Goal: Transaction & Acquisition: Purchase product/service

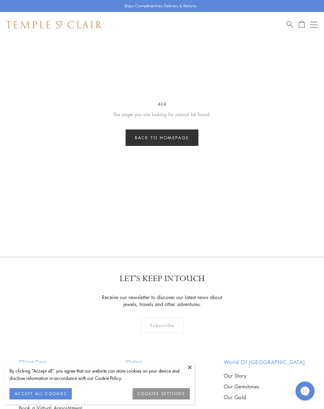
click at [183, 139] on link "Back to homepage" at bounding box center [162, 137] width 73 height 16
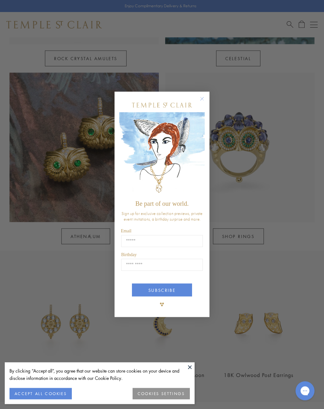
scroll to position [447, 0]
click at [202, 101] on circle "Close dialog" at bounding box center [202, 99] width 8 height 8
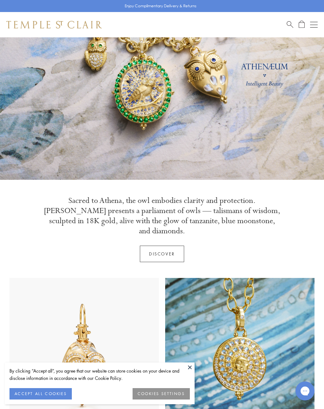
scroll to position [0, 0]
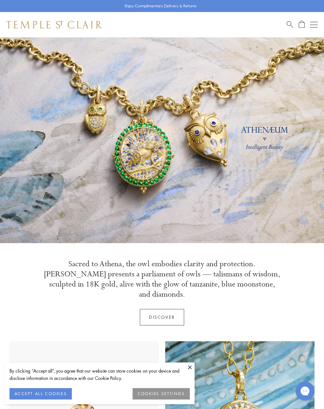
click at [170, 309] on link "Discover" at bounding box center [162, 317] width 44 height 16
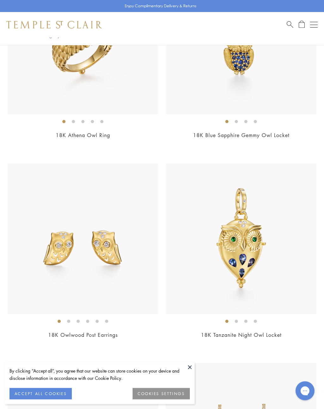
scroll to position [1213, 0]
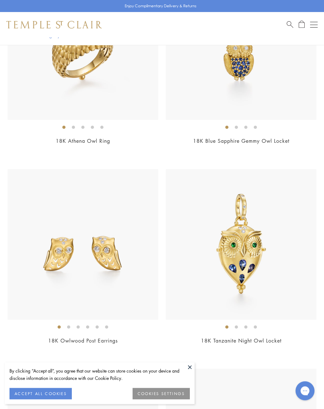
click at [290, 23] on span "Search" at bounding box center [290, 24] width 7 height 7
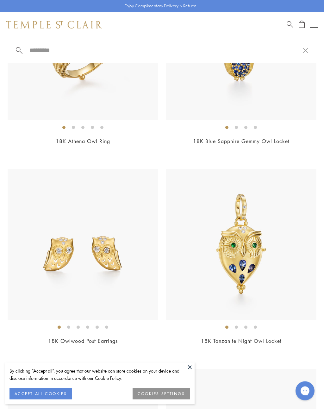
scroll to position [1213, 0]
click at [50, 51] on input "search" at bounding box center [166, 50] width 274 height 7
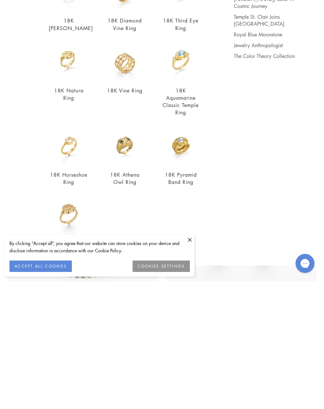
scroll to position [0, 0]
type input "****"
click at [64, 388] on button "ACCEPT ALL COOKIES" at bounding box center [40, 393] width 62 height 11
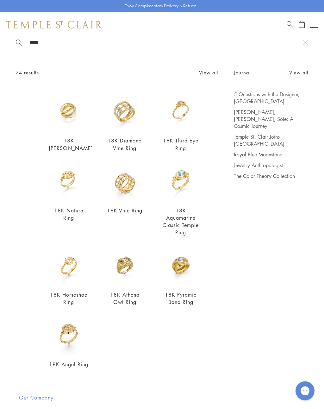
scroll to position [1787, 0]
click at [67, 266] on img at bounding box center [69, 265] width 40 height 40
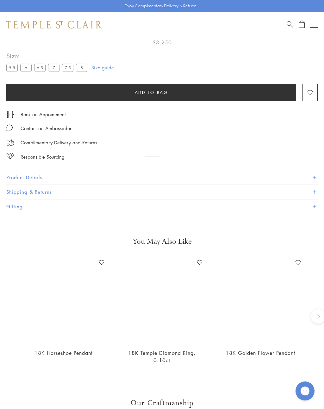
scroll to position [37, 0]
